Goal: Information Seeking & Learning: Learn about a topic

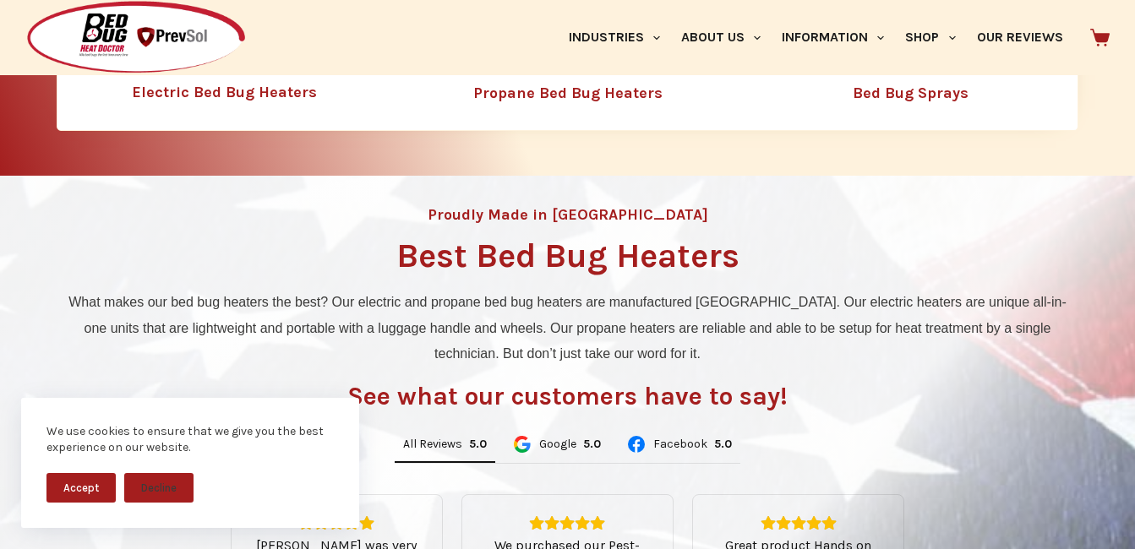
scroll to position [819, 0]
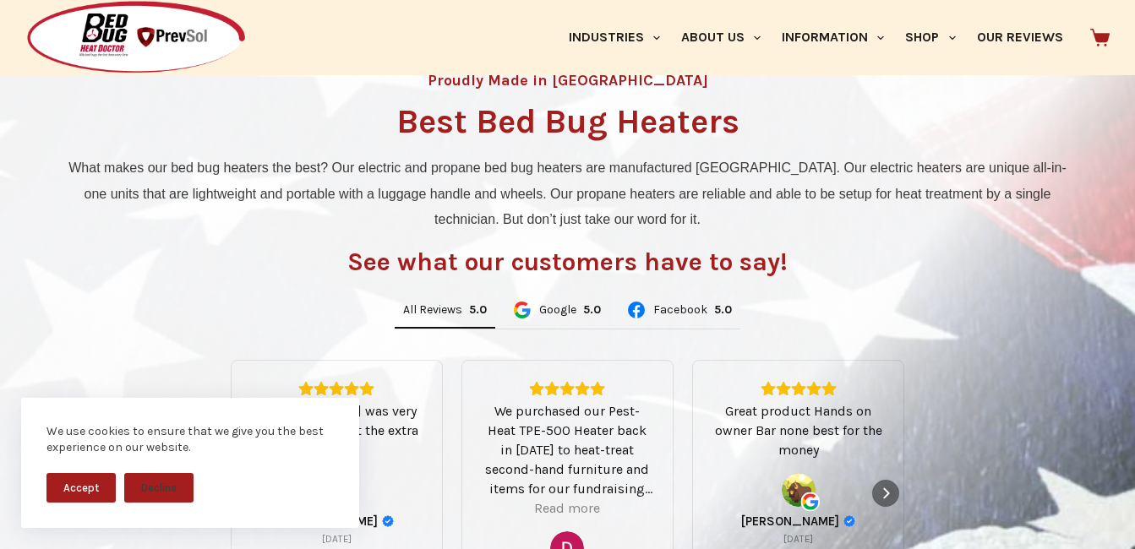
click at [75, 487] on button "Accept" at bounding box center [80, 488] width 69 height 30
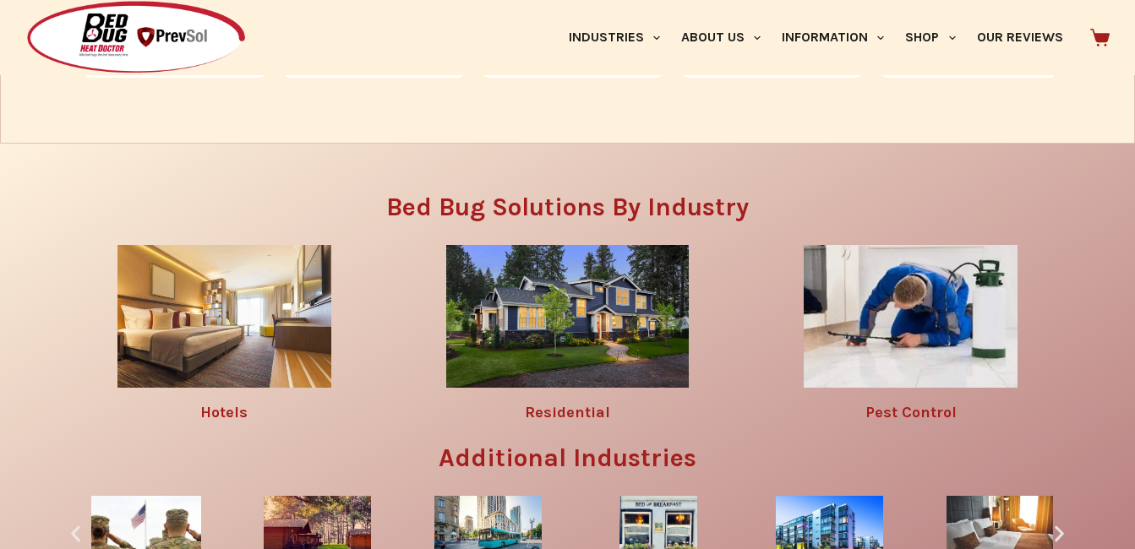
scroll to position [2155, 0]
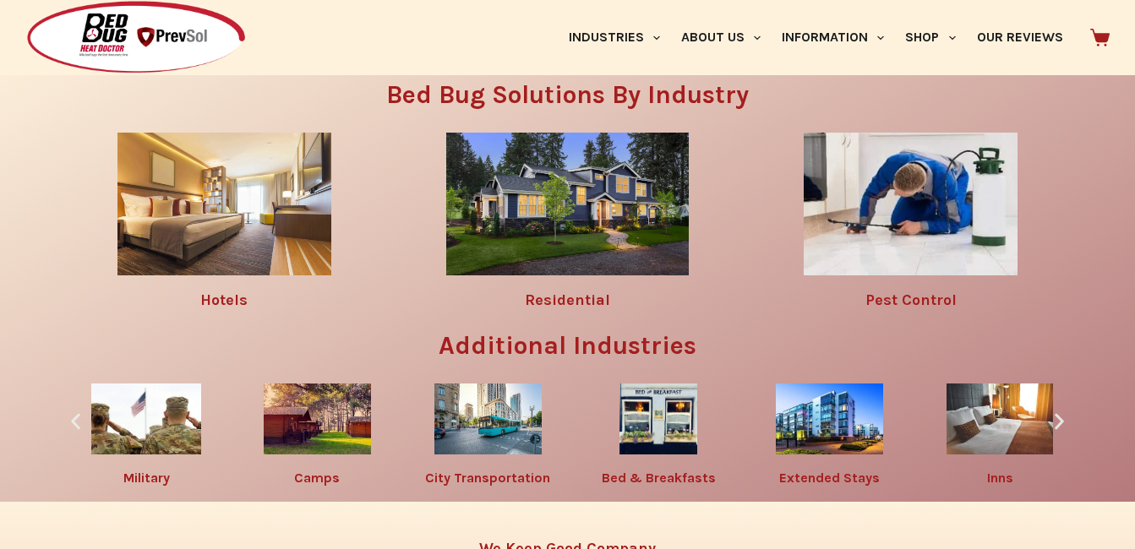
click at [559, 202] on img at bounding box center [567, 204] width 242 height 143
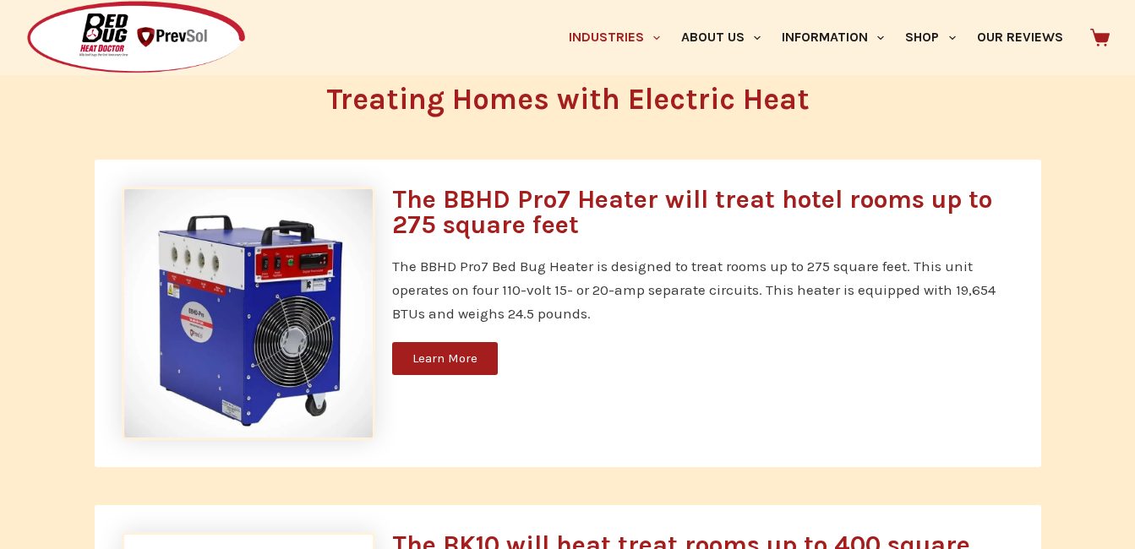
scroll to position [768, 0]
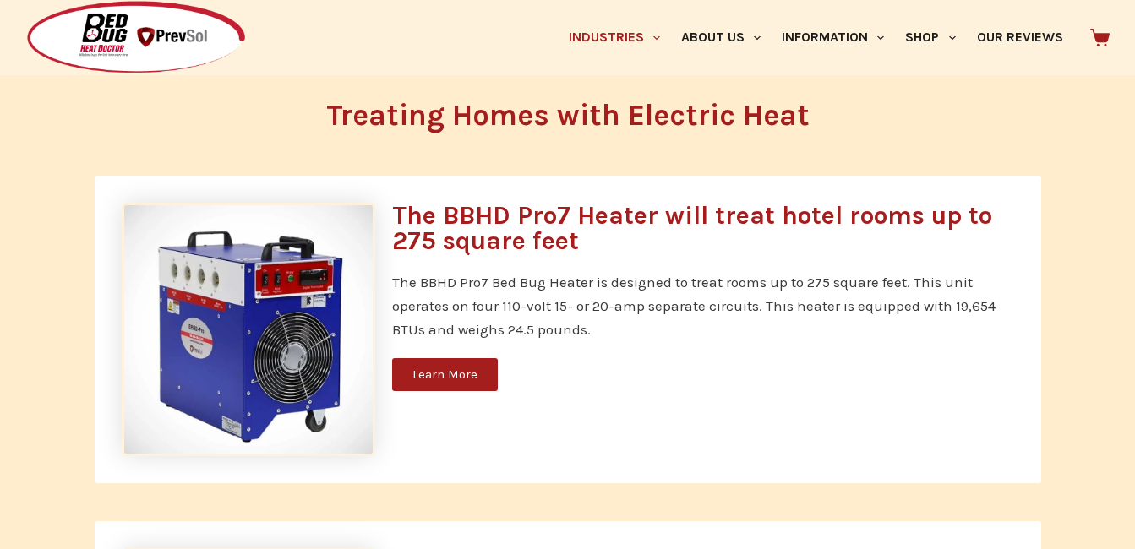
click at [425, 370] on span "Learn More" at bounding box center [444, 374] width 65 height 13
